Goal: Obtain resource: Download file/media

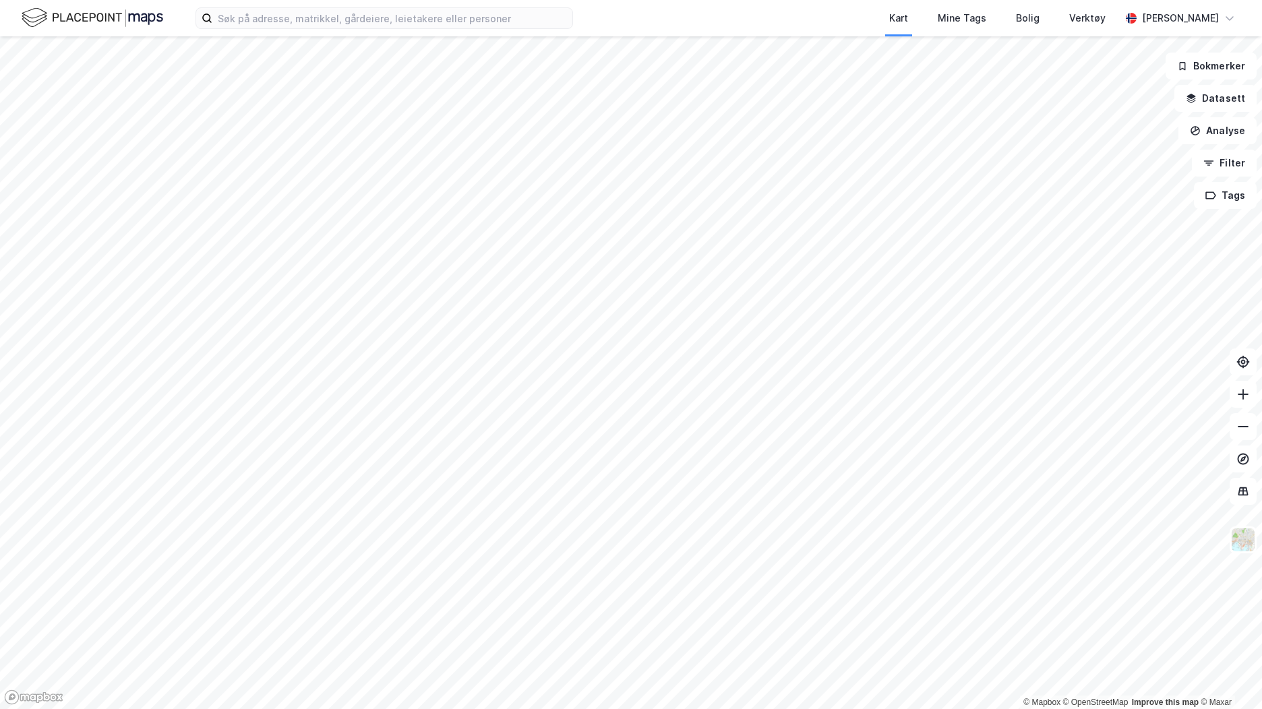
click at [269, 30] on div "Kart Mine Tags Bolig Verktøy [PERSON_NAME]" at bounding box center [631, 18] width 1262 height 36
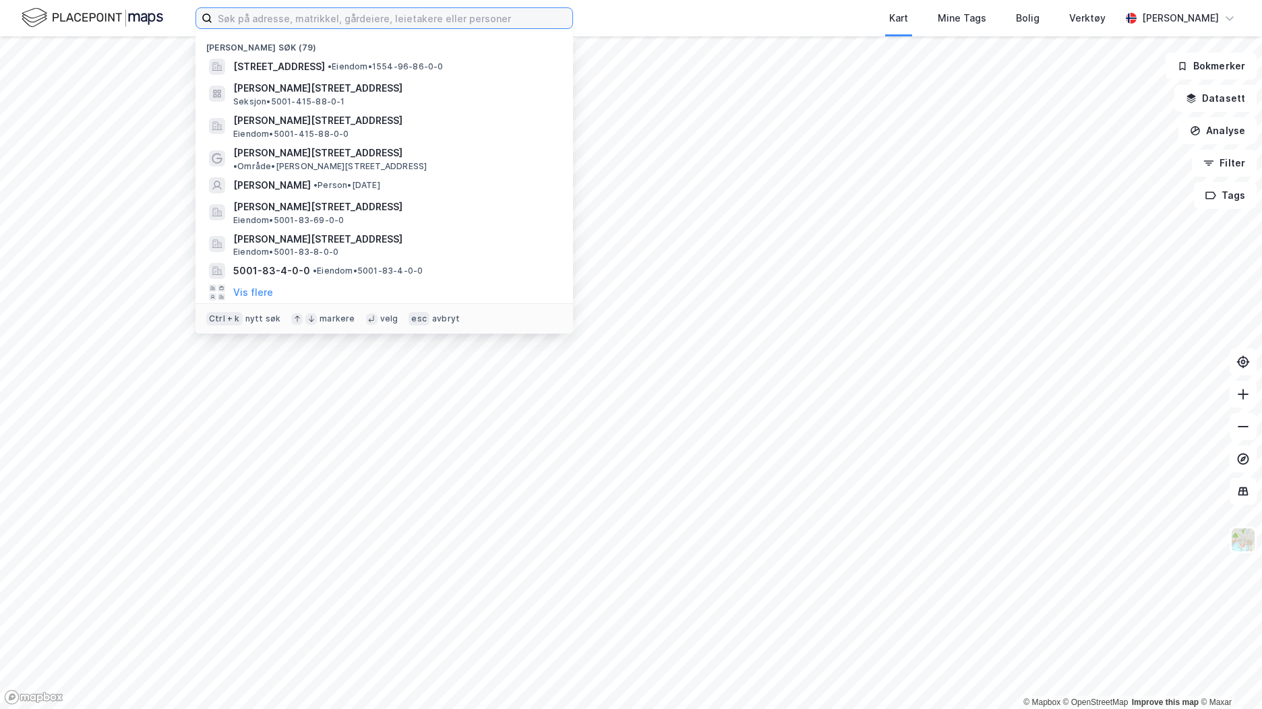
click at [283, 22] on input at bounding box center [392, 18] width 360 height 20
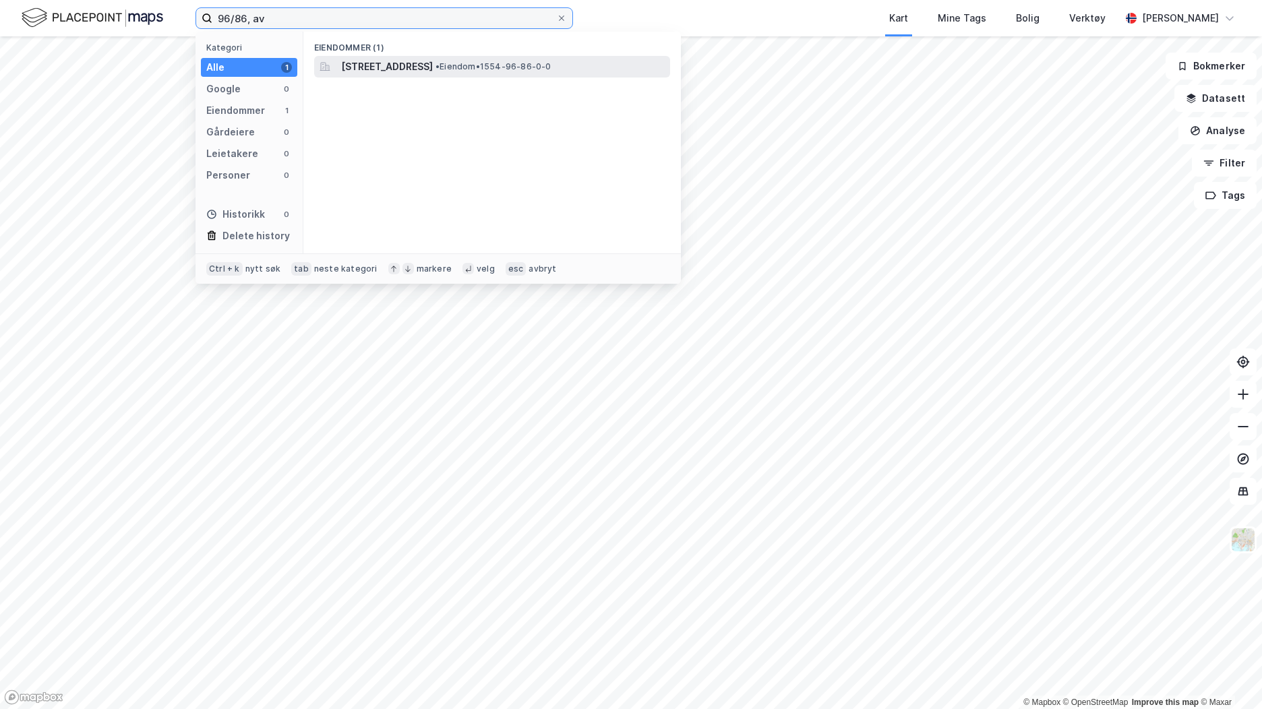
type input "96/86, av"
click at [353, 64] on span "[STREET_ADDRESS]" at bounding box center [387, 67] width 92 height 16
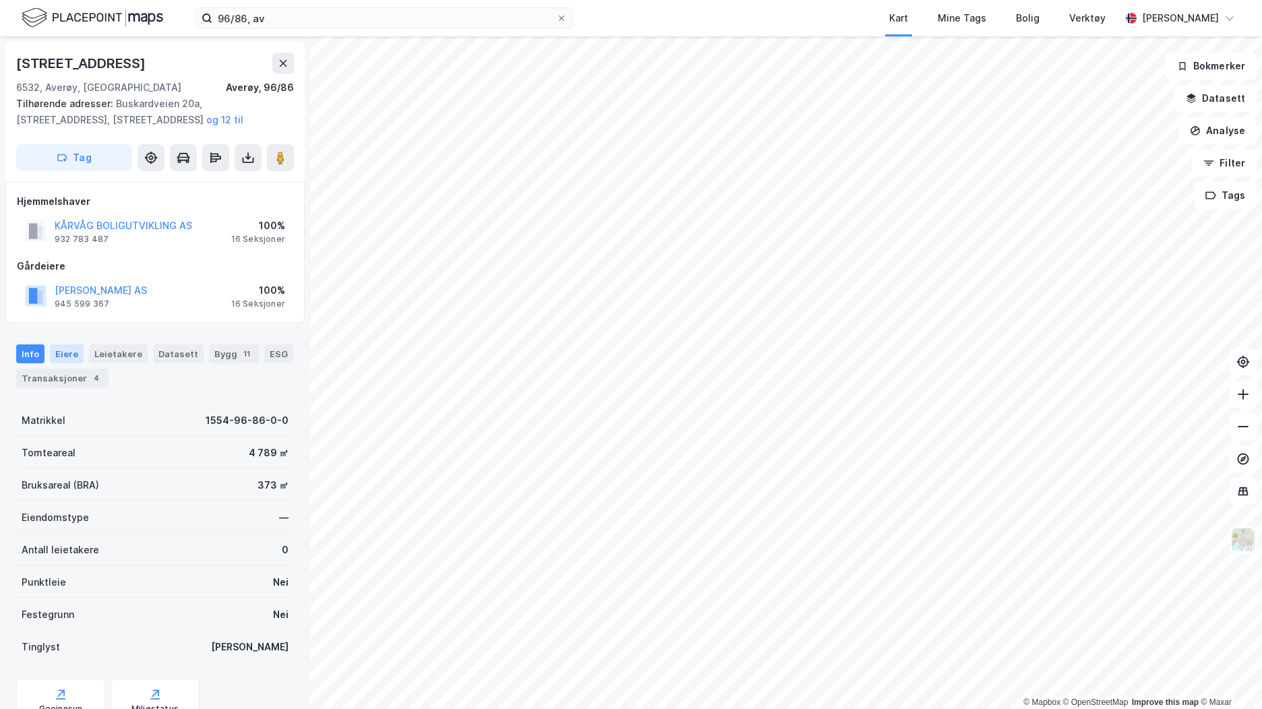
click at [70, 355] on div "Eiere" at bounding box center [67, 354] width 34 height 19
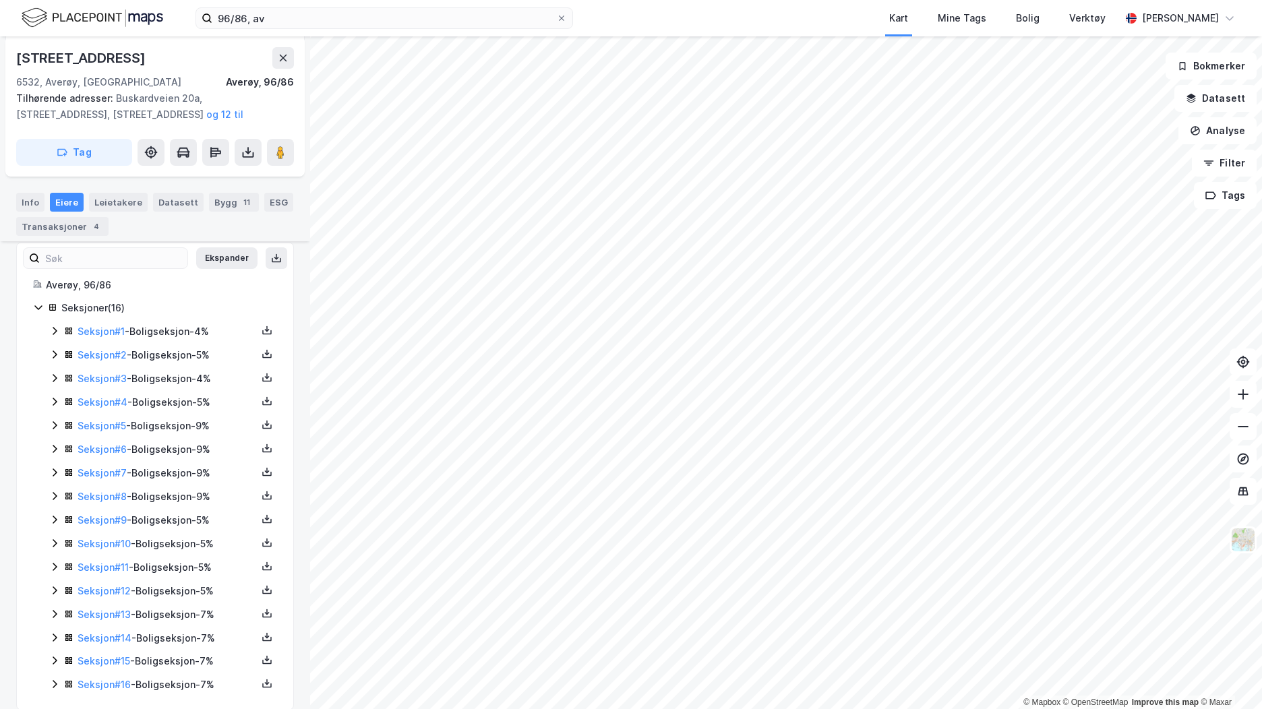
scroll to position [179, 0]
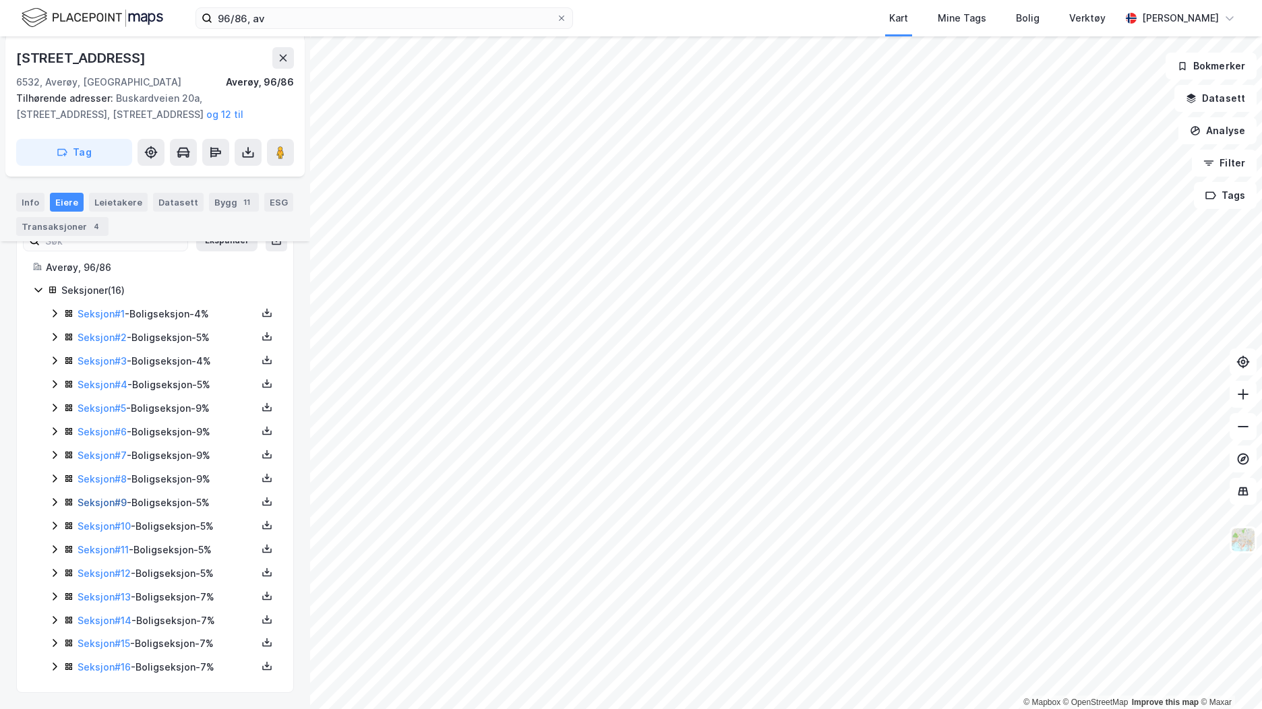
click at [115, 498] on link "Seksjon # 9" at bounding box center [102, 502] width 49 height 11
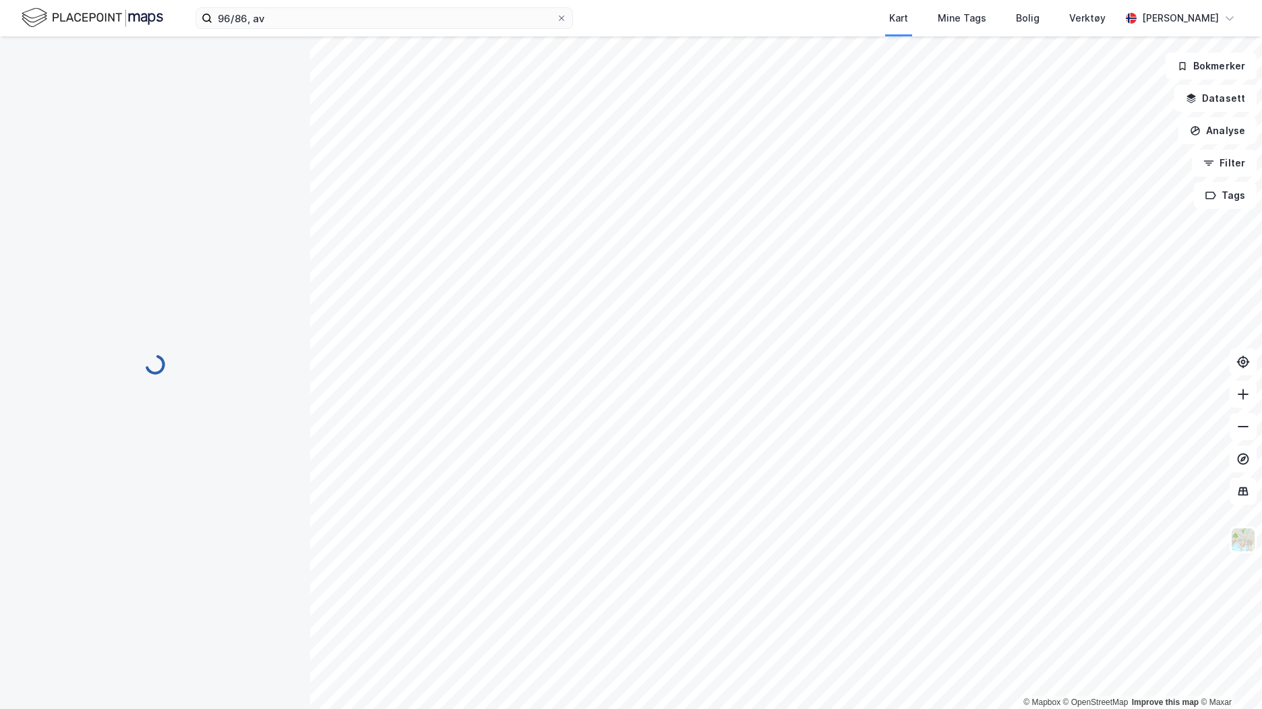
scroll to position [69, 0]
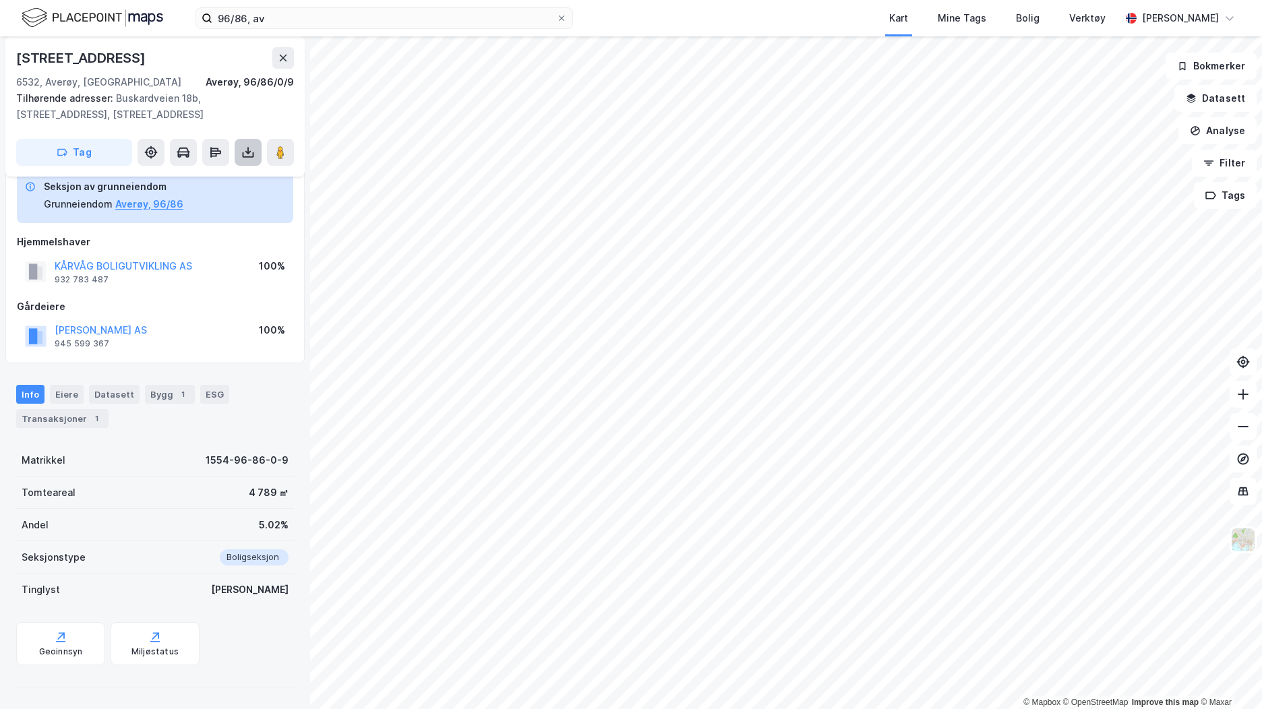
click at [244, 146] on icon at bounding box center [247, 152] width 13 height 13
click at [210, 175] on div "Last ned grunnbok" at bounding box center [181, 179] width 78 height 11
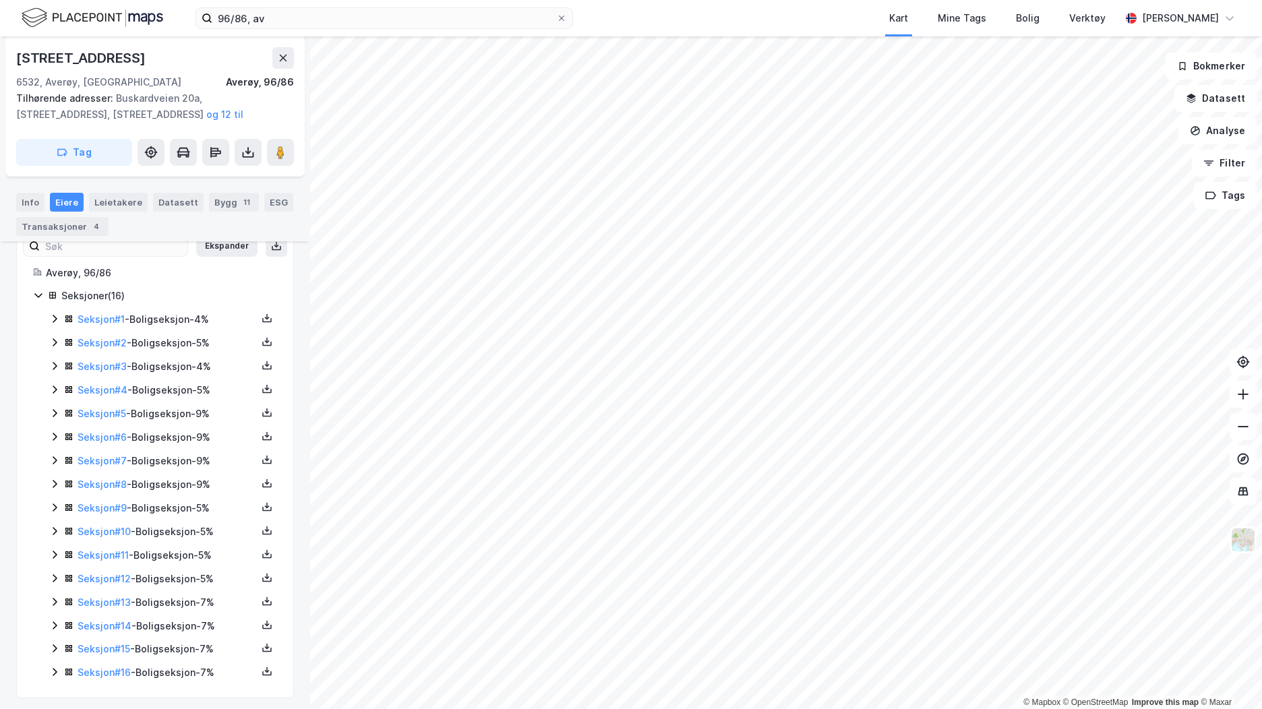
scroll to position [179, 0]
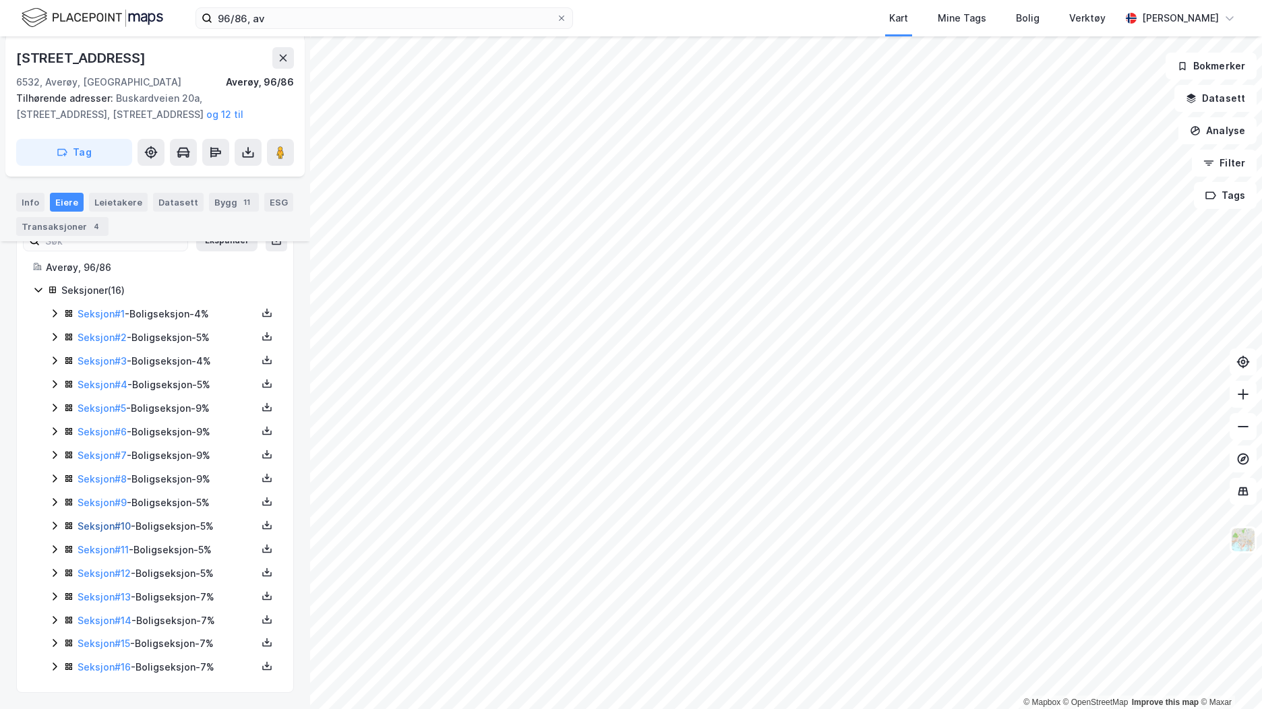
click at [120, 527] on link "Seksjon # 10" at bounding box center [104, 525] width 53 height 11
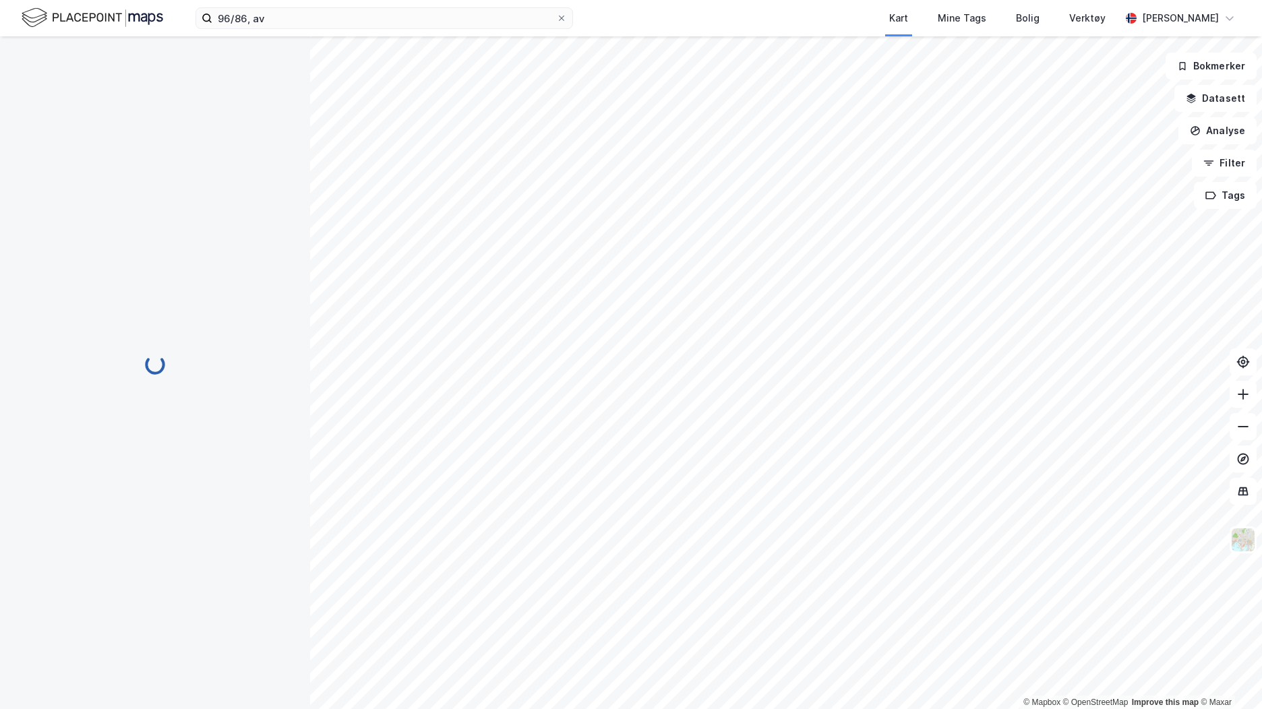
scroll to position [69, 0]
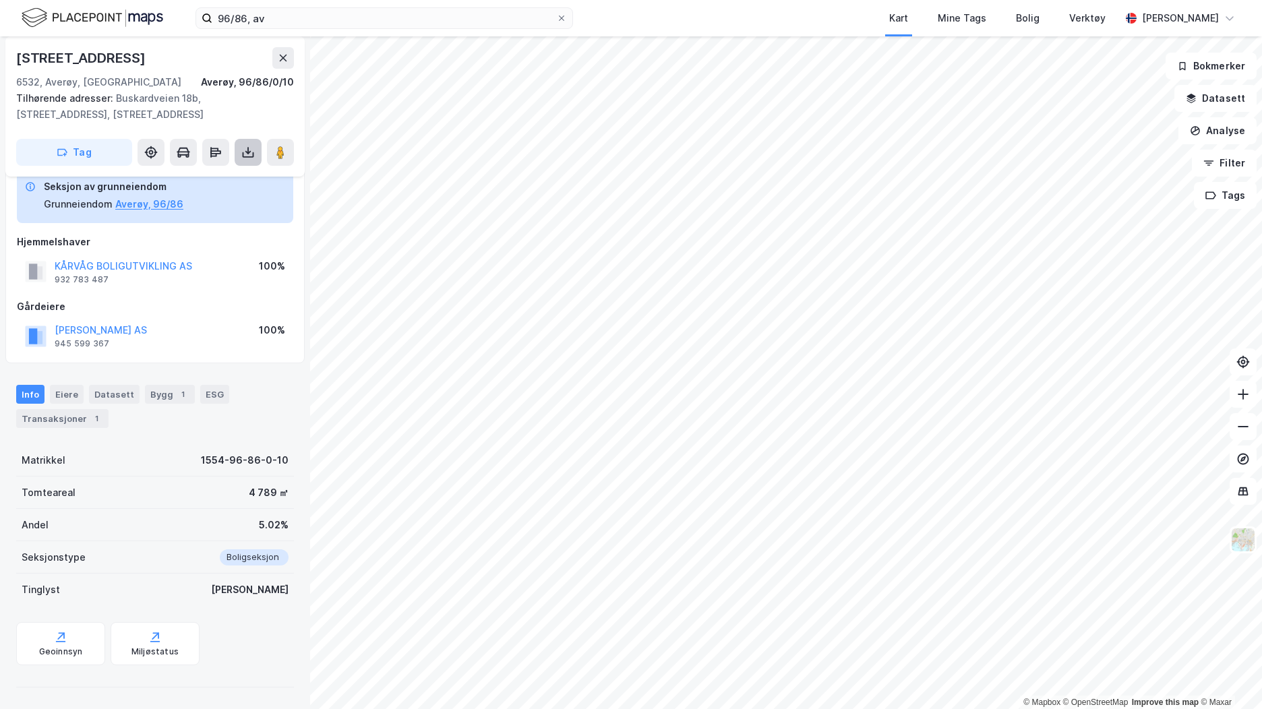
click at [246, 146] on icon at bounding box center [247, 152] width 13 height 13
click at [205, 181] on div "Last ned grunnbok" at bounding box center [181, 179] width 78 height 11
